Goal: Task Accomplishment & Management: Manage account settings

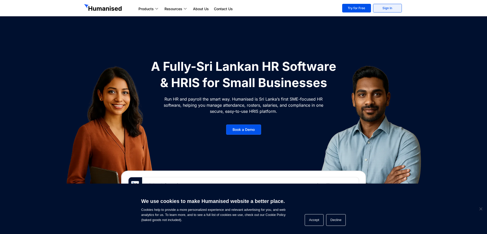
click at [396, 7] on link "Sign In" at bounding box center [387, 8] width 29 height 9
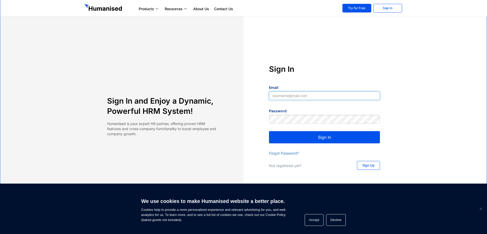
type input "[EMAIL_ADDRESS][DOMAIN_NAME]"
click at [352, 138] on button "Sign In" at bounding box center [324, 137] width 111 height 12
